Goal: Task Accomplishment & Management: Manage account settings

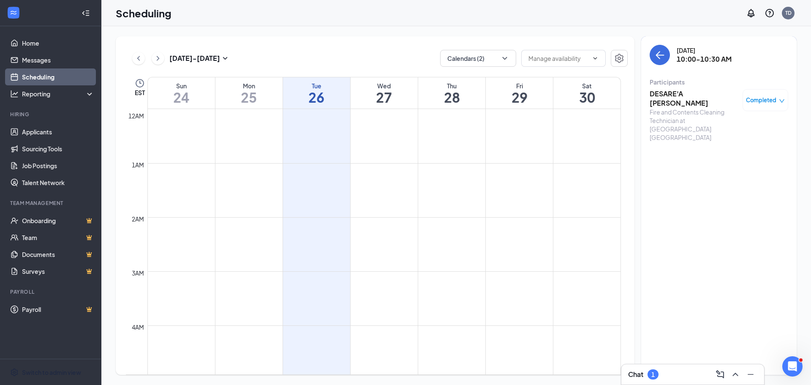
scroll to position [415, 0]
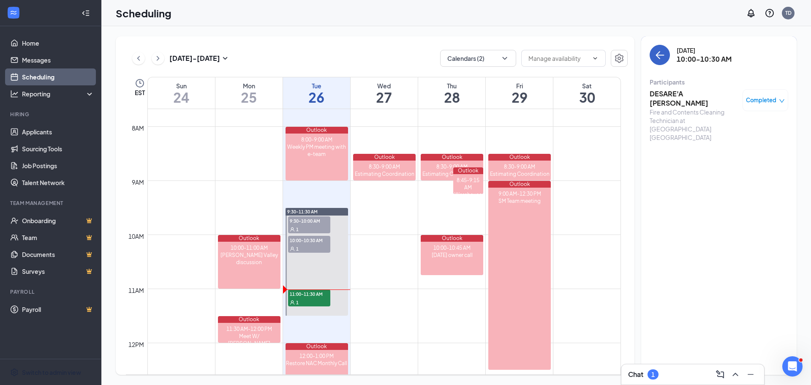
drag, startPoint x: 657, startPoint y: 53, endPoint x: 652, endPoint y: 66, distance: 14.2
click at [657, 54] on icon "ArrowLeft" at bounding box center [660, 55] width 10 height 10
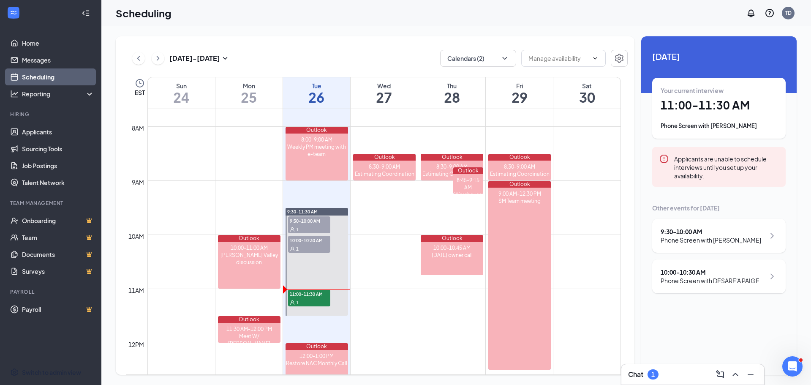
click at [733, 275] on div "10:00 - 10:30 AM" at bounding box center [710, 272] width 99 height 8
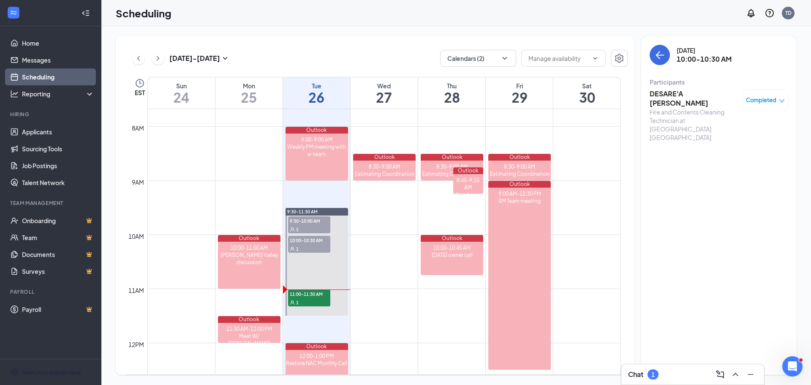
click at [681, 94] on h3 "DESARE'A [PERSON_NAME]" at bounding box center [694, 98] width 89 height 19
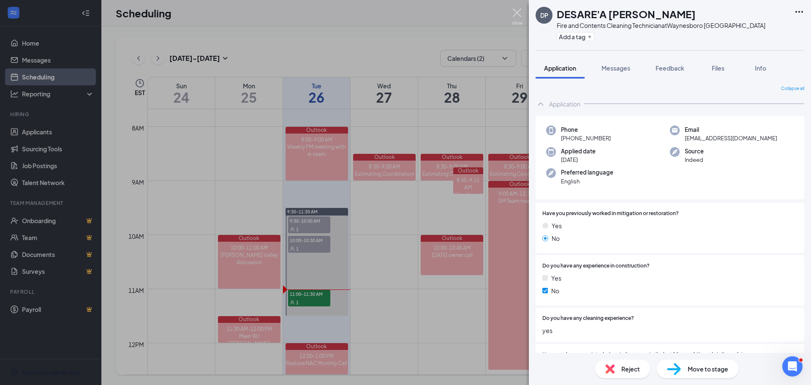
click at [513, 13] on img at bounding box center [517, 16] width 11 height 16
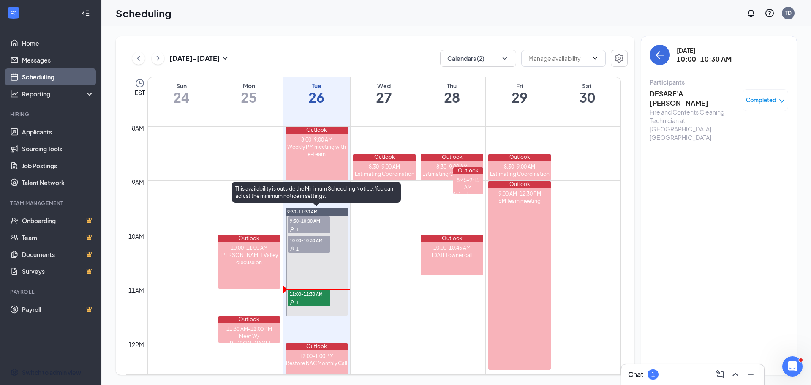
click at [315, 294] on span "11:00-11:30 AM" at bounding box center [309, 293] width 42 height 8
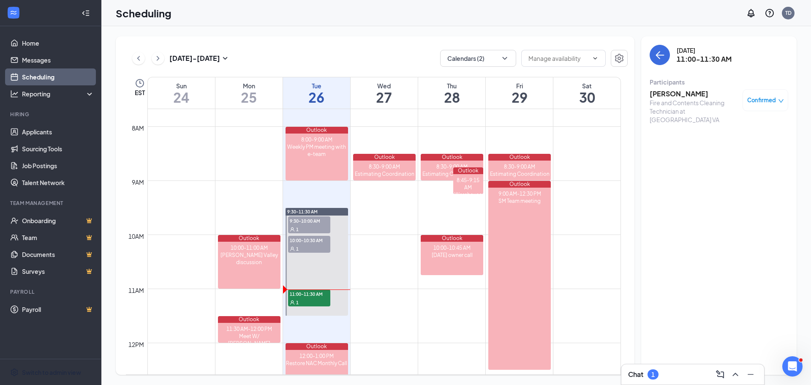
click at [675, 95] on h3 "[PERSON_NAME]" at bounding box center [694, 93] width 89 height 9
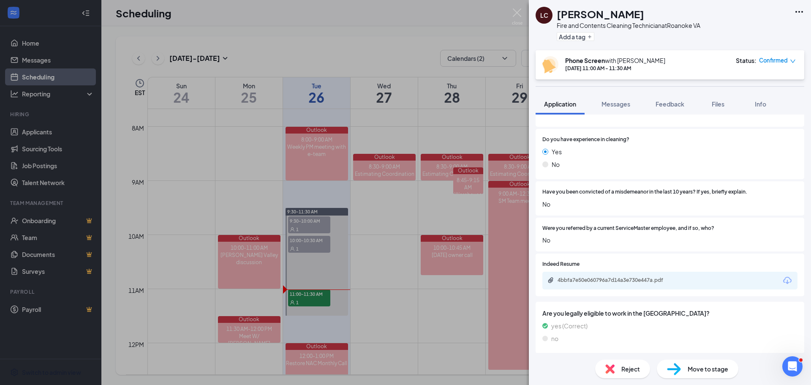
scroll to position [296, 0]
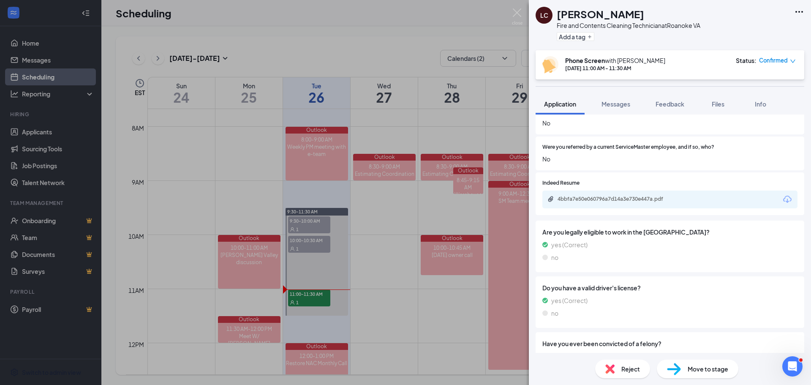
click at [783, 197] on icon "Download" at bounding box center [787, 199] width 8 height 7
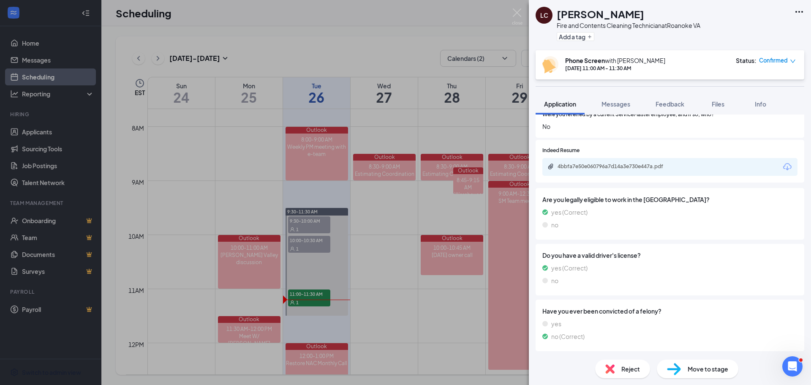
scroll to position [329, 0]
click at [516, 13] on img at bounding box center [517, 16] width 11 height 16
